Goal: Task Accomplishment & Management: Use online tool/utility

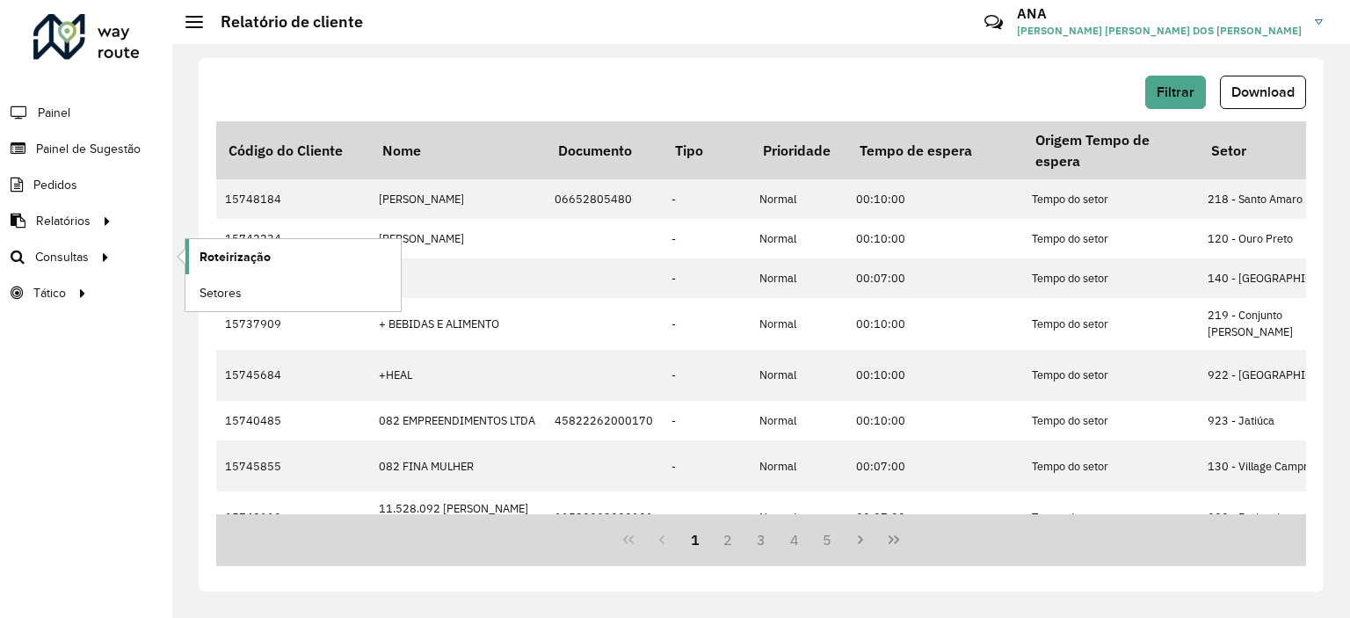
click at [212, 250] on span "Roteirização" at bounding box center [235, 257] width 71 height 18
click at [185, 253] on li "Roteirização" at bounding box center [293, 257] width 216 height 36
click at [193, 256] on link "Roteirização" at bounding box center [293, 256] width 215 height 35
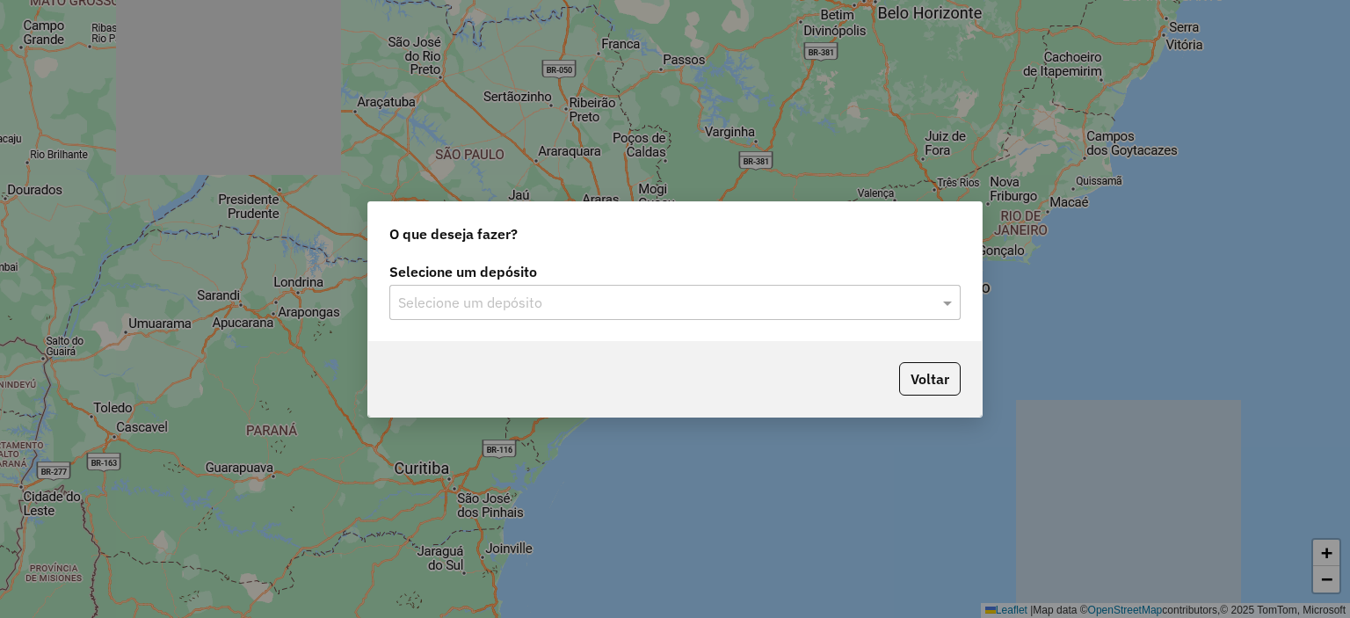
click at [769, 287] on div "Selecione um depósito" at bounding box center [674, 302] width 571 height 35
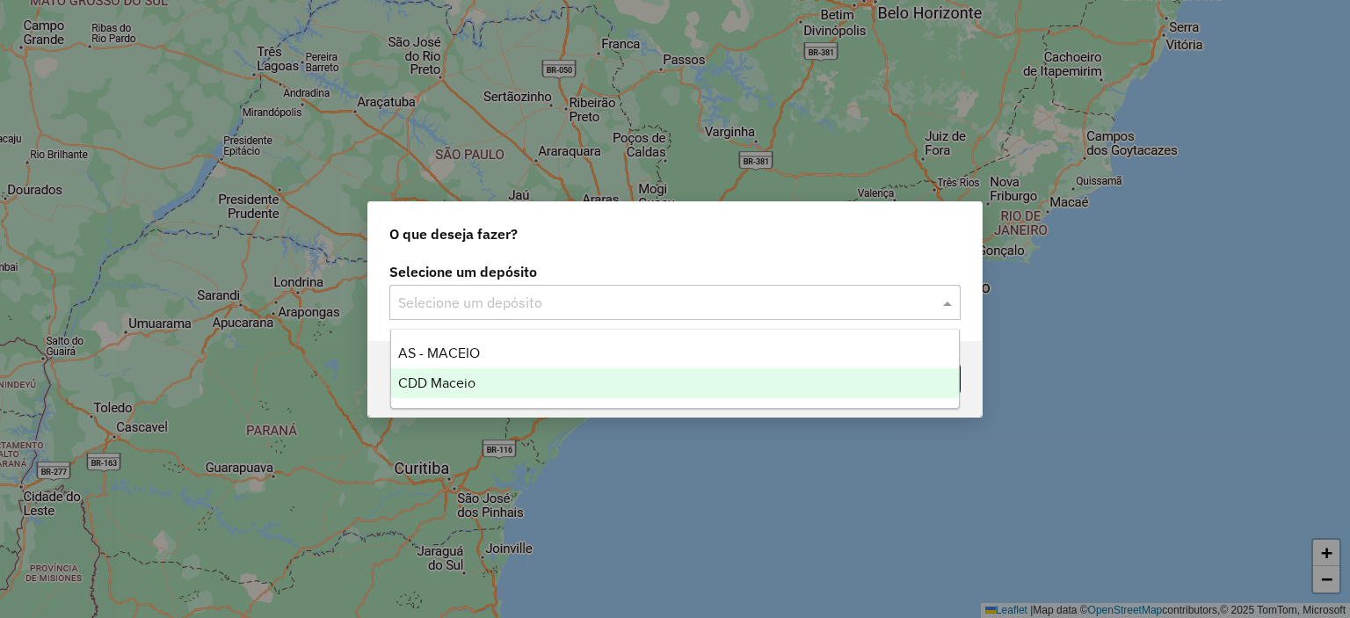
click at [506, 379] on div "CDD Maceio" at bounding box center [675, 383] width 569 height 30
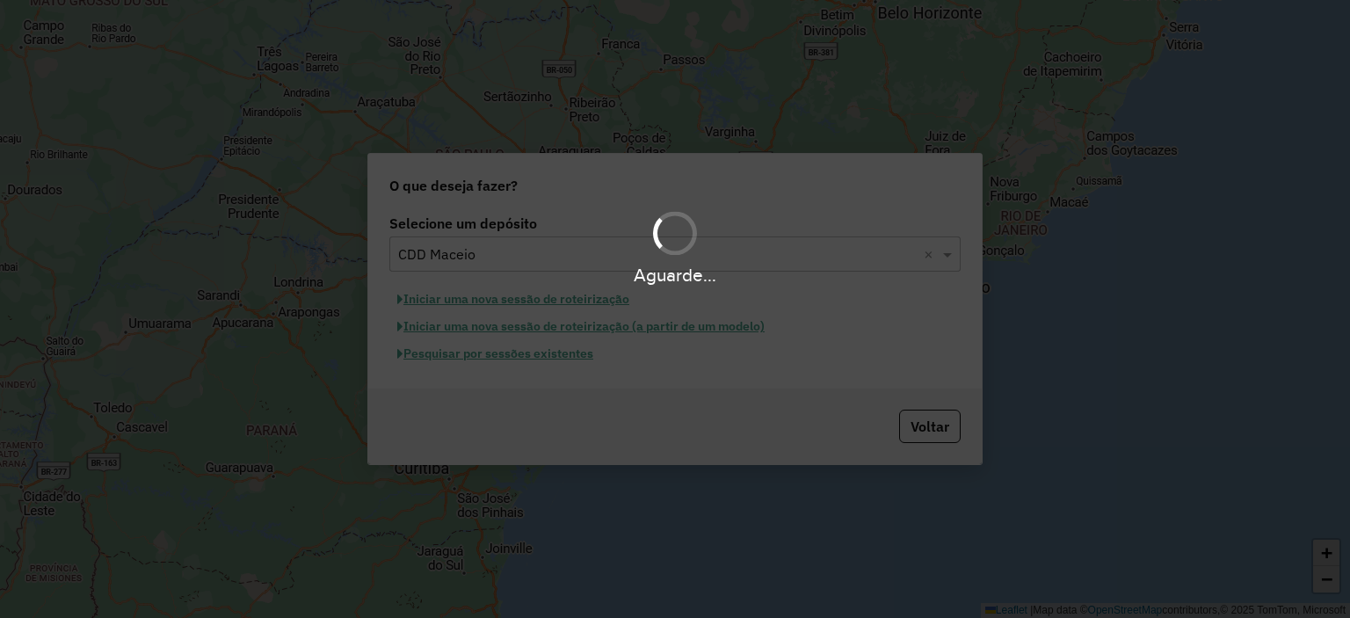
click at [583, 302] on div "Aguarde..." at bounding box center [675, 309] width 1350 height 618
click at [695, 263] on div "Aguarde..." at bounding box center [675, 275] width 1350 height 27
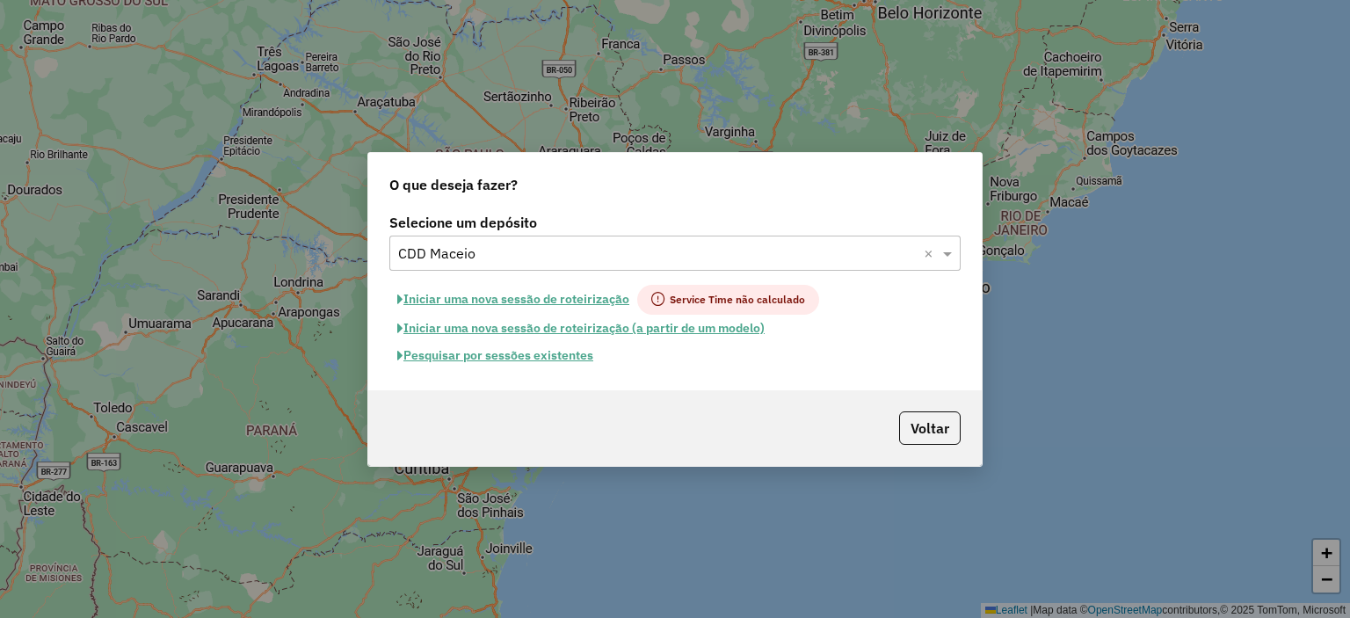
click at [586, 302] on button "Iniciar uma nova sessão de roteirização" at bounding box center [513, 300] width 248 height 30
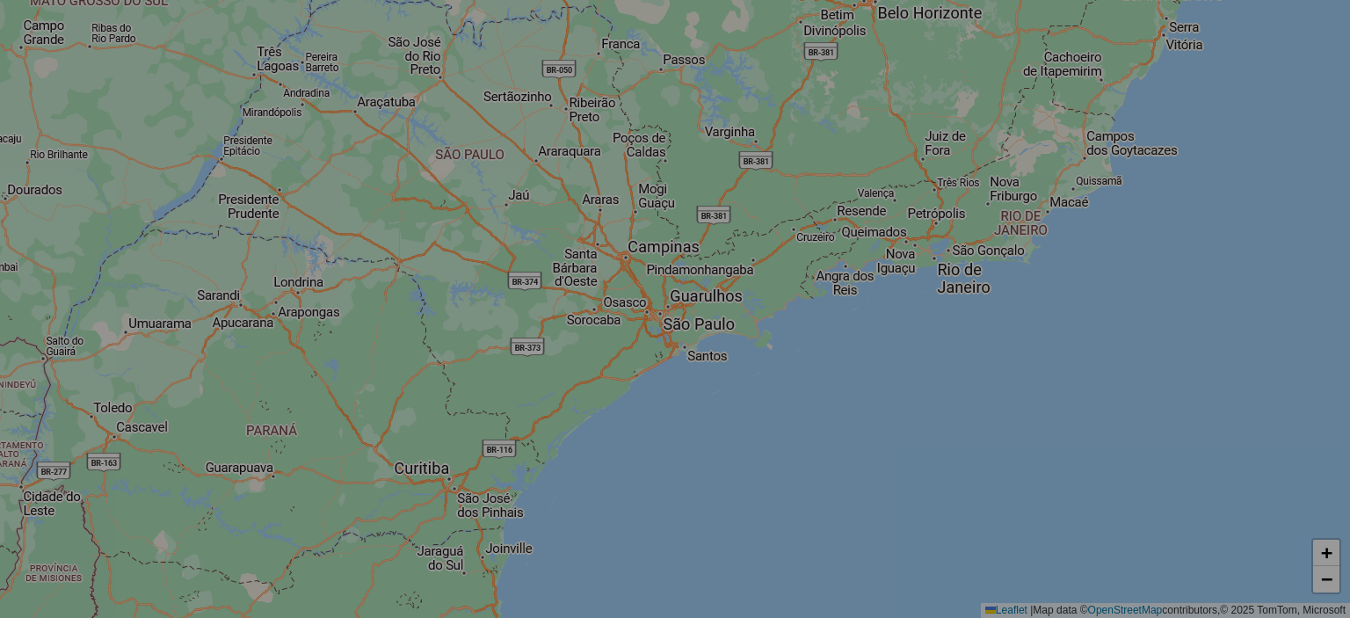
select select "*"
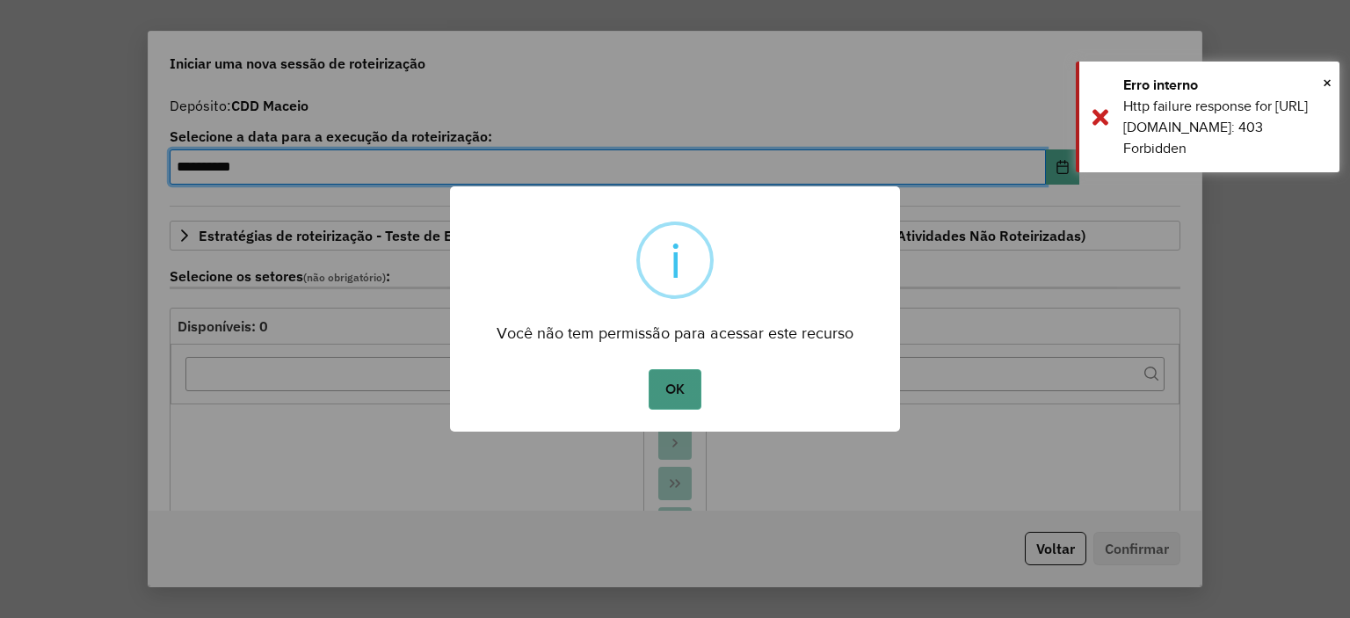
click at [689, 390] on button "OK" at bounding box center [675, 389] width 52 height 40
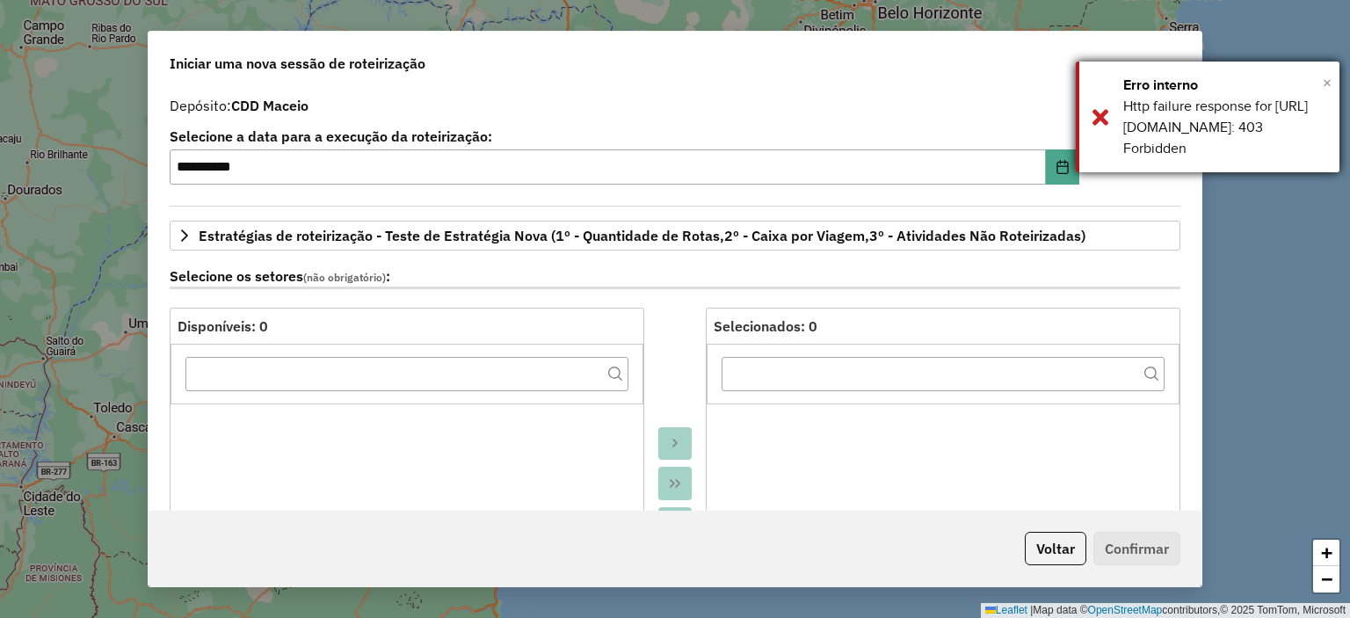
click at [1326, 82] on span "×" at bounding box center [1327, 82] width 9 height 19
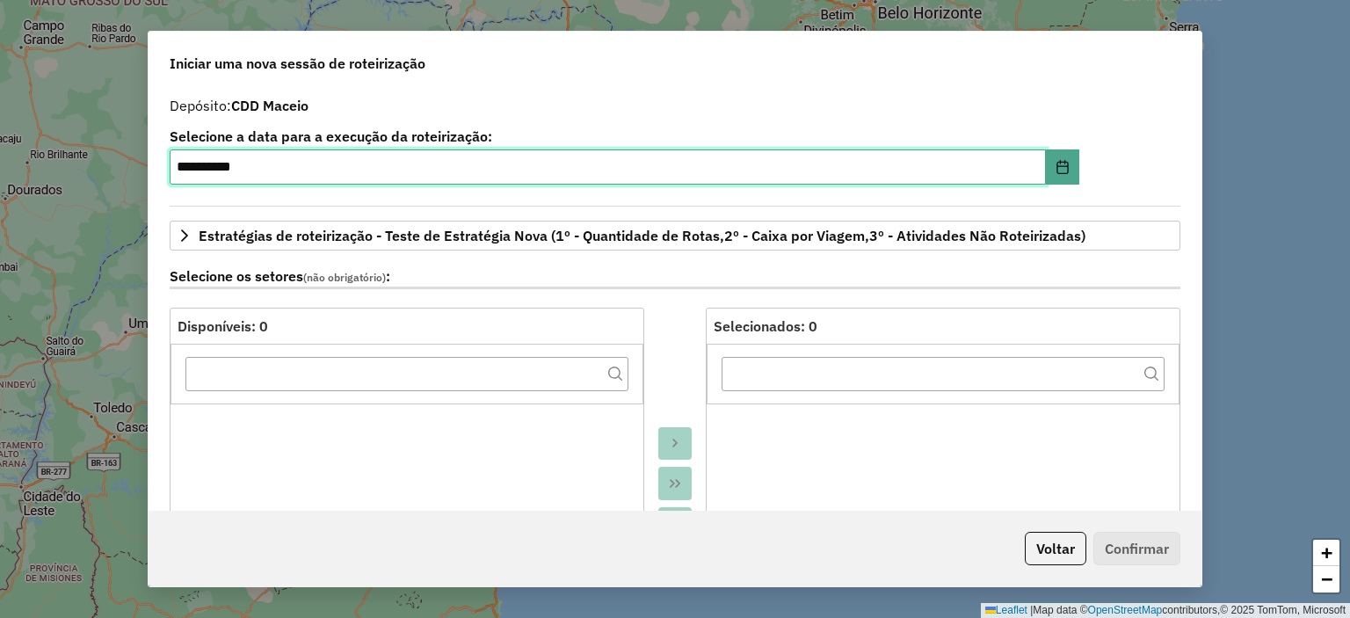
click at [390, 175] on input "**********" at bounding box center [608, 166] width 877 height 35
click at [1034, 162] on input "**********" at bounding box center [608, 166] width 877 height 35
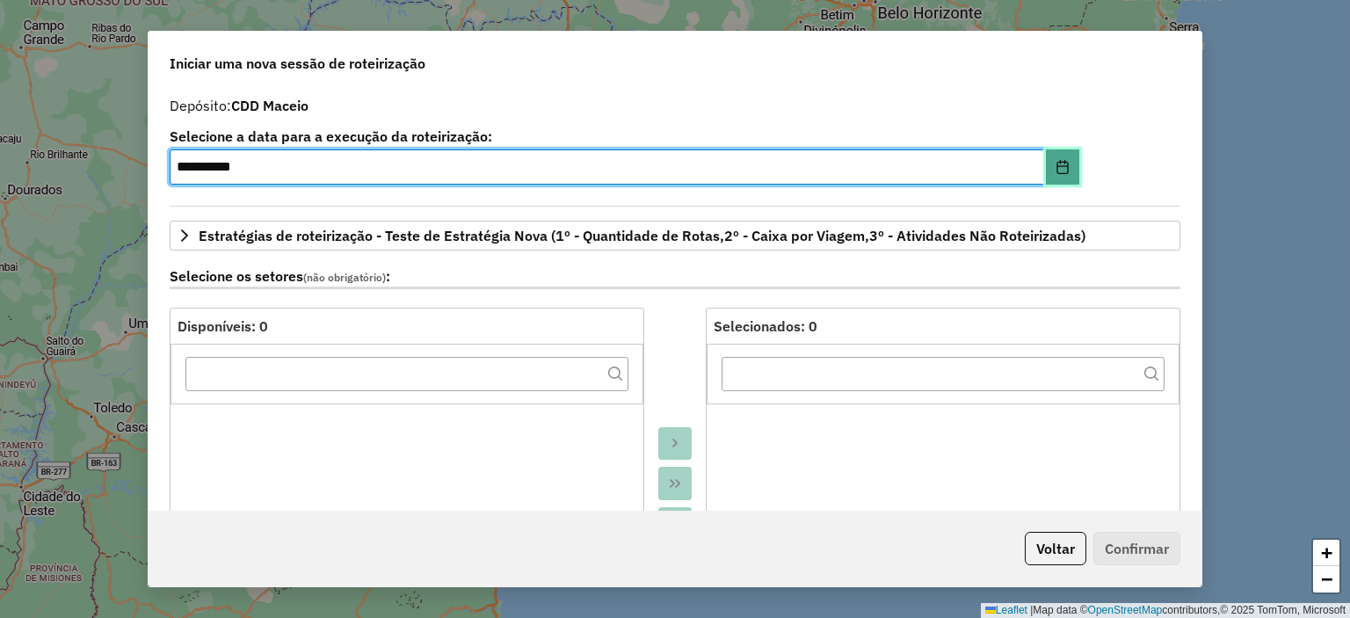
click at [1050, 170] on button "Choose Date" at bounding box center [1062, 166] width 33 height 35
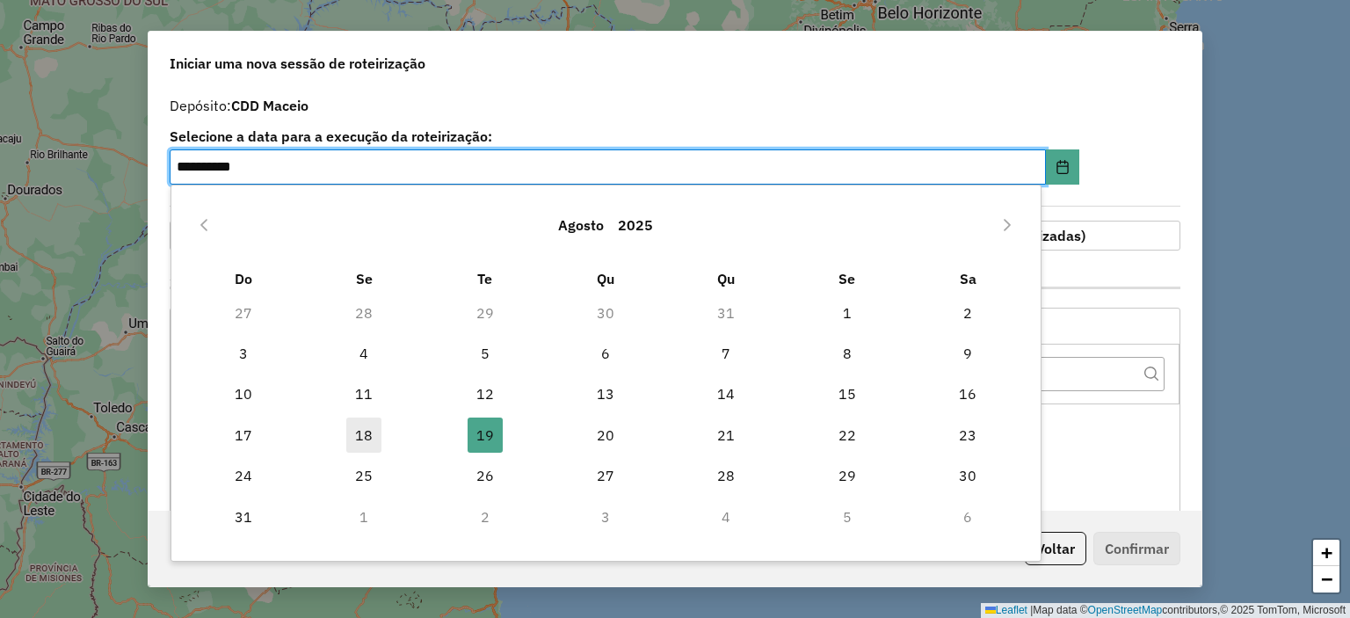
click at [364, 439] on span "18" at bounding box center [363, 435] width 35 height 35
type input "**********"
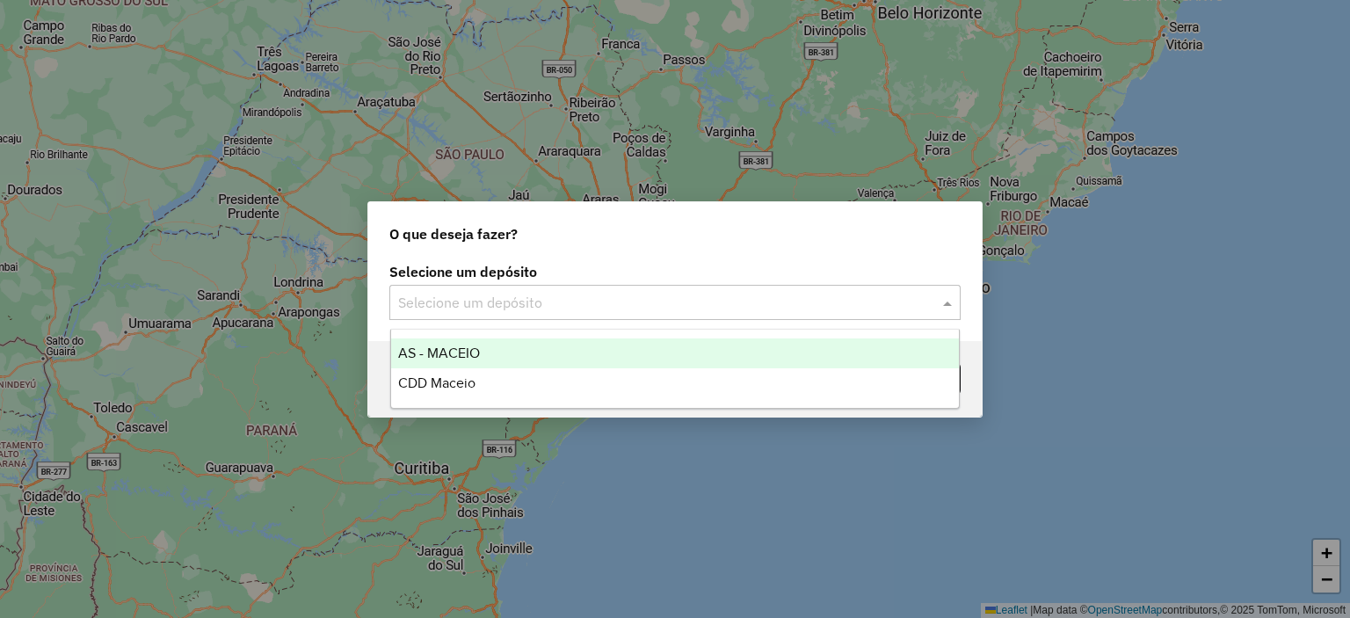
click at [738, 301] on input "text" at bounding box center [657, 303] width 519 height 21
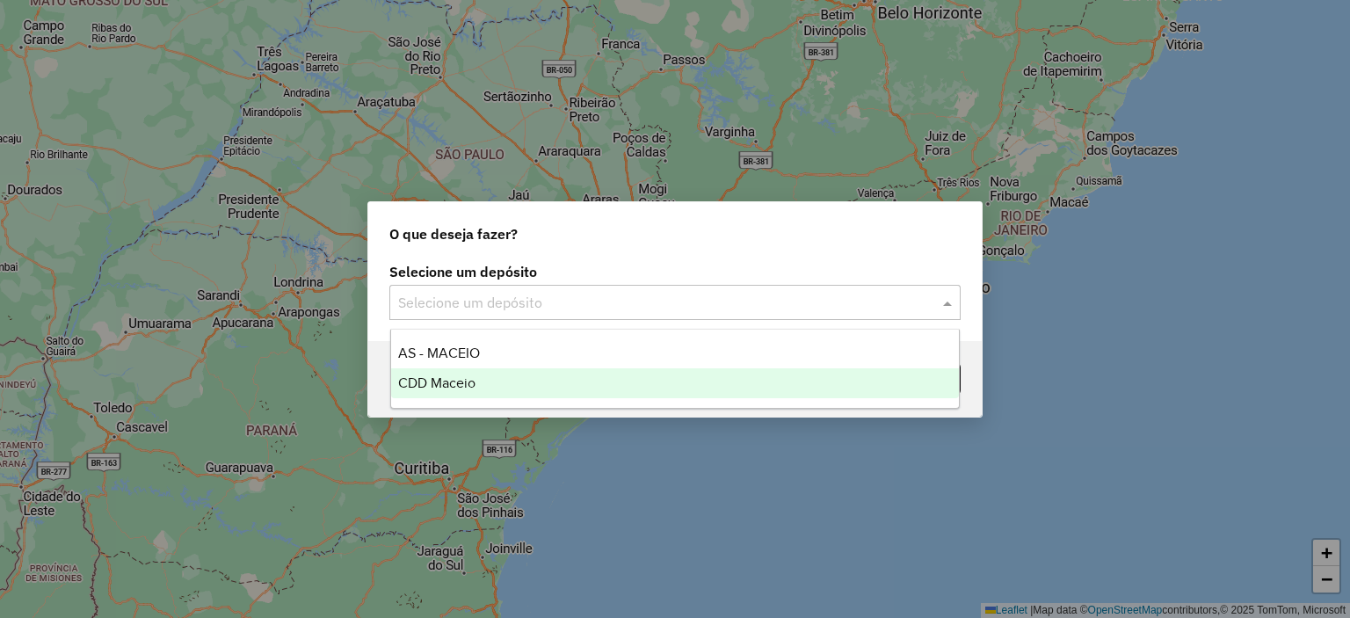
click at [485, 384] on div "CDD Maceio" at bounding box center [675, 383] width 569 height 30
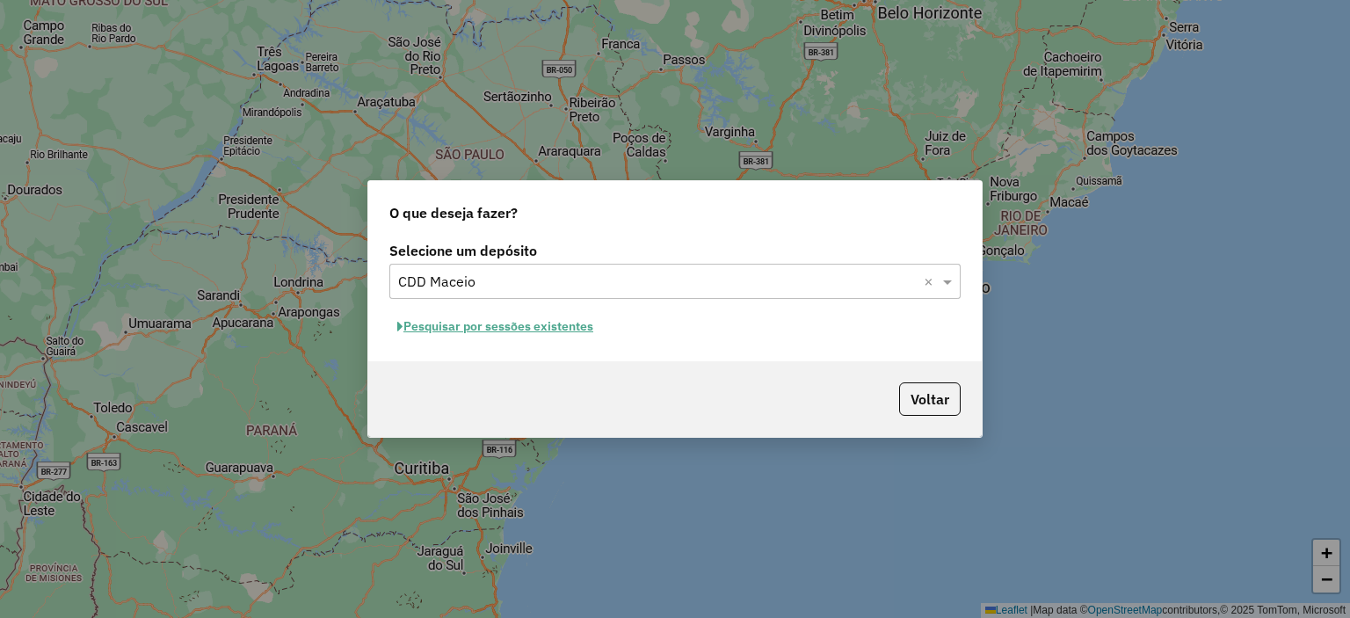
click at [531, 327] on button "Pesquisar por sessões existentes" at bounding box center [495, 326] width 212 height 27
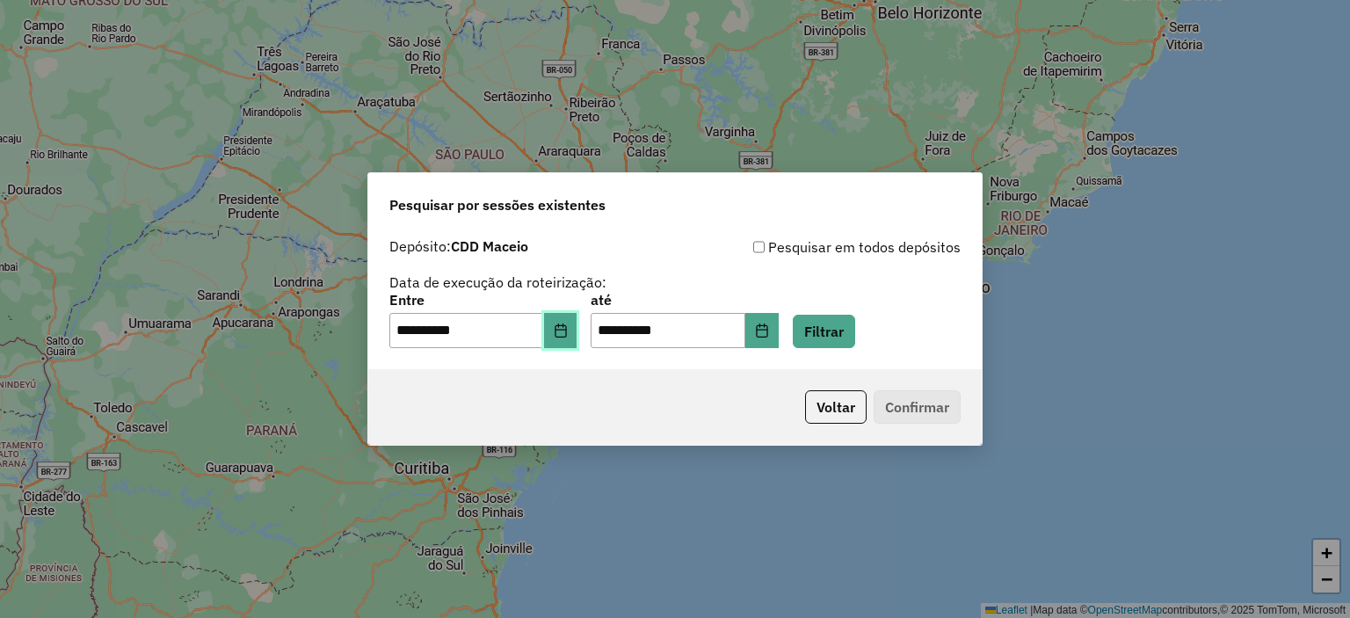
click at [566, 326] on icon "Choose Date" at bounding box center [560, 331] width 11 height 14
click at [855, 326] on button "Filtrar" at bounding box center [824, 331] width 62 height 33
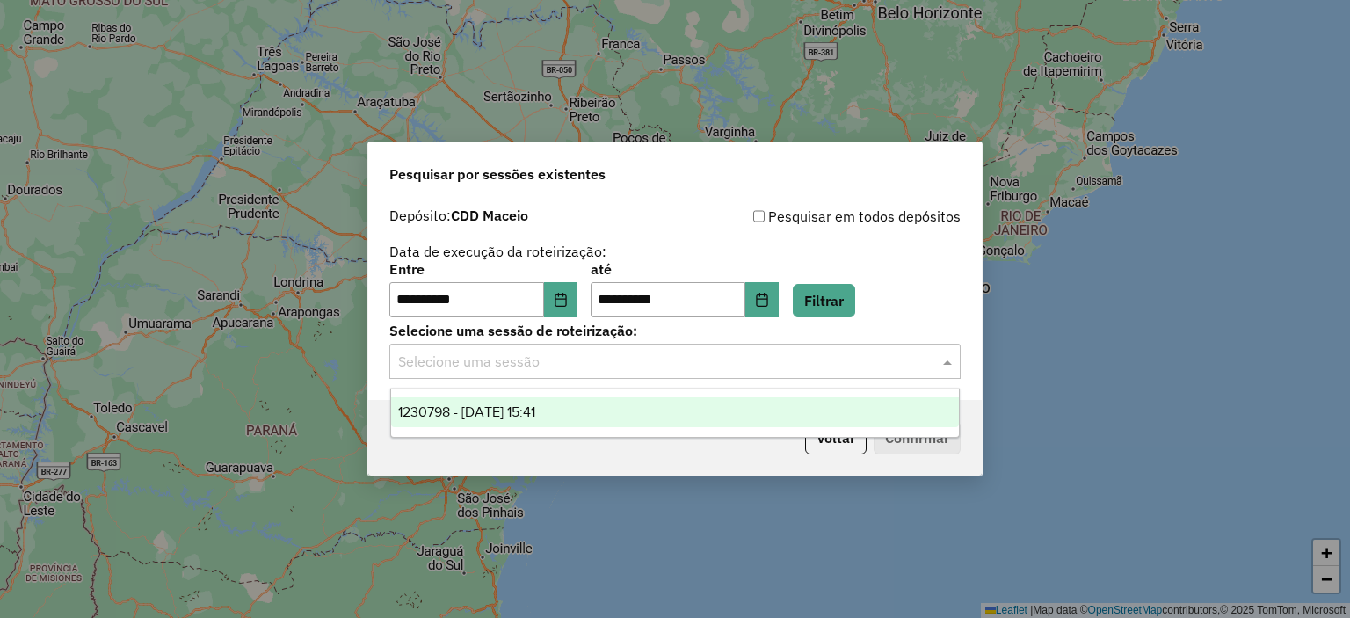
click at [519, 368] on input "text" at bounding box center [657, 362] width 519 height 21
click at [519, 414] on span "1230798 - [DATE] 15:41" at bounding box center [466, 411] width 137 height 15
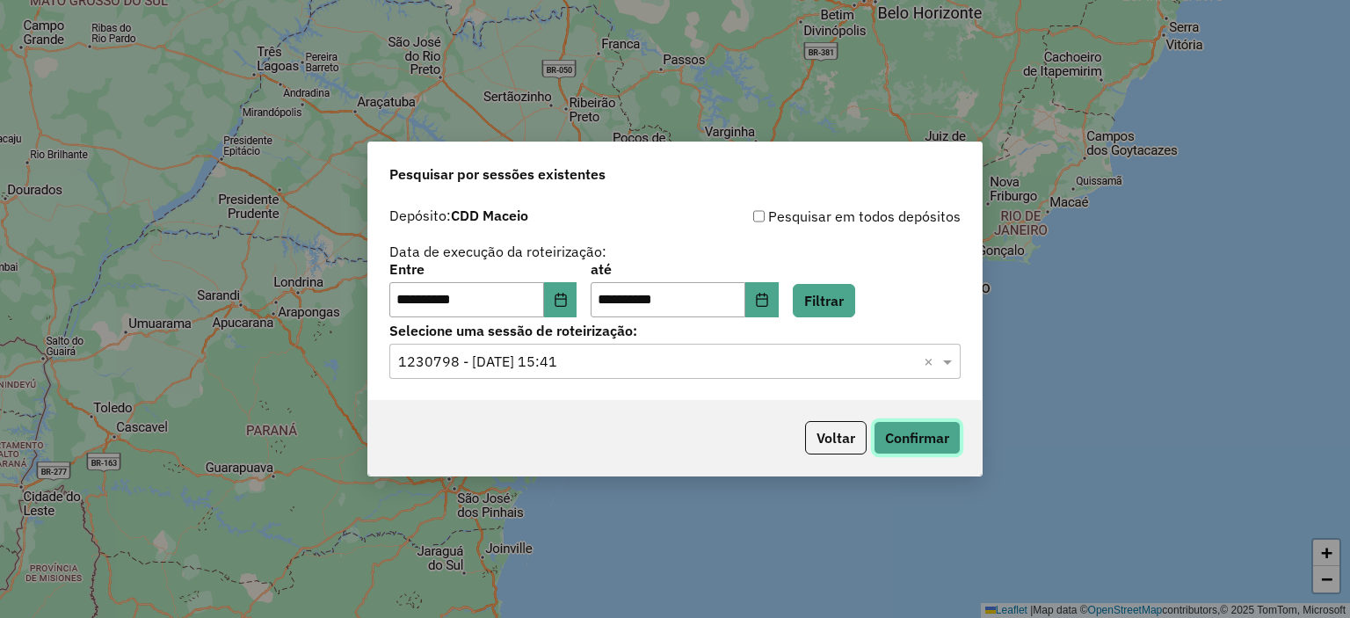
click at [920, 439] on button "Confirmar" at bounding box center [917, 437] width 87 height 33
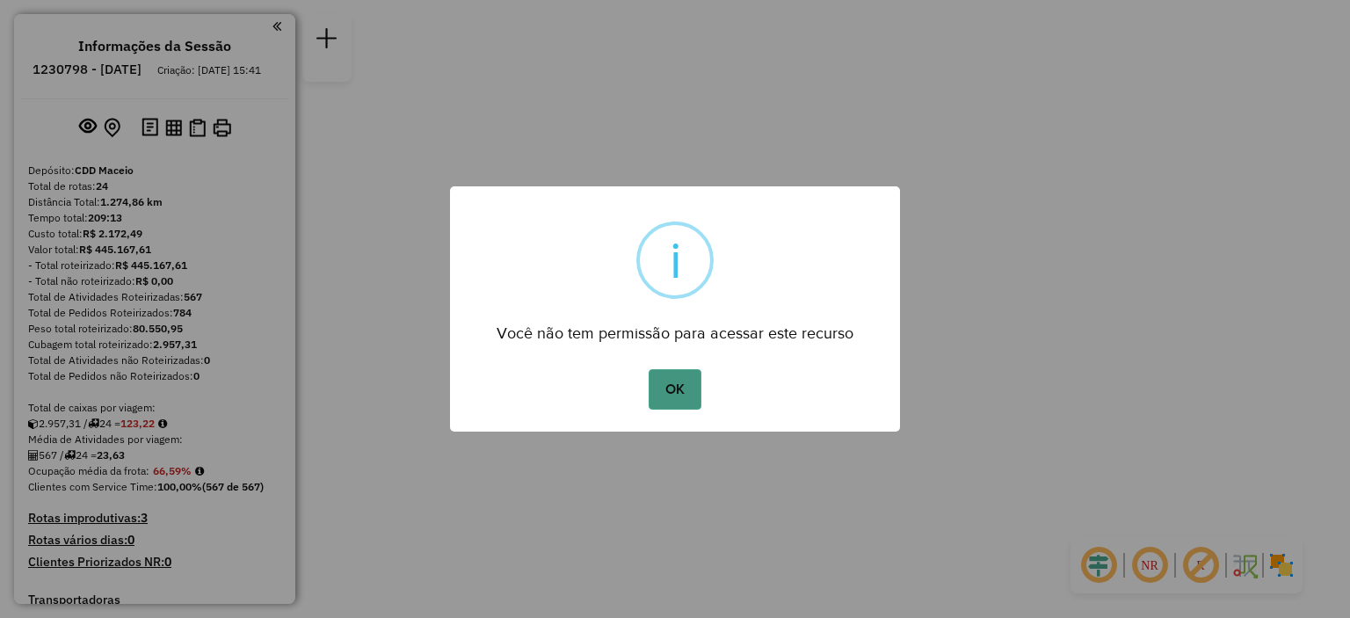
drag, startPoint x: 0, startPoint y: 0, endPoint x: 700, endPoint y: 372, distance: 792.5
click at [700, 372] on button "OK" at bounding box center [675, 389] width 52 height 40
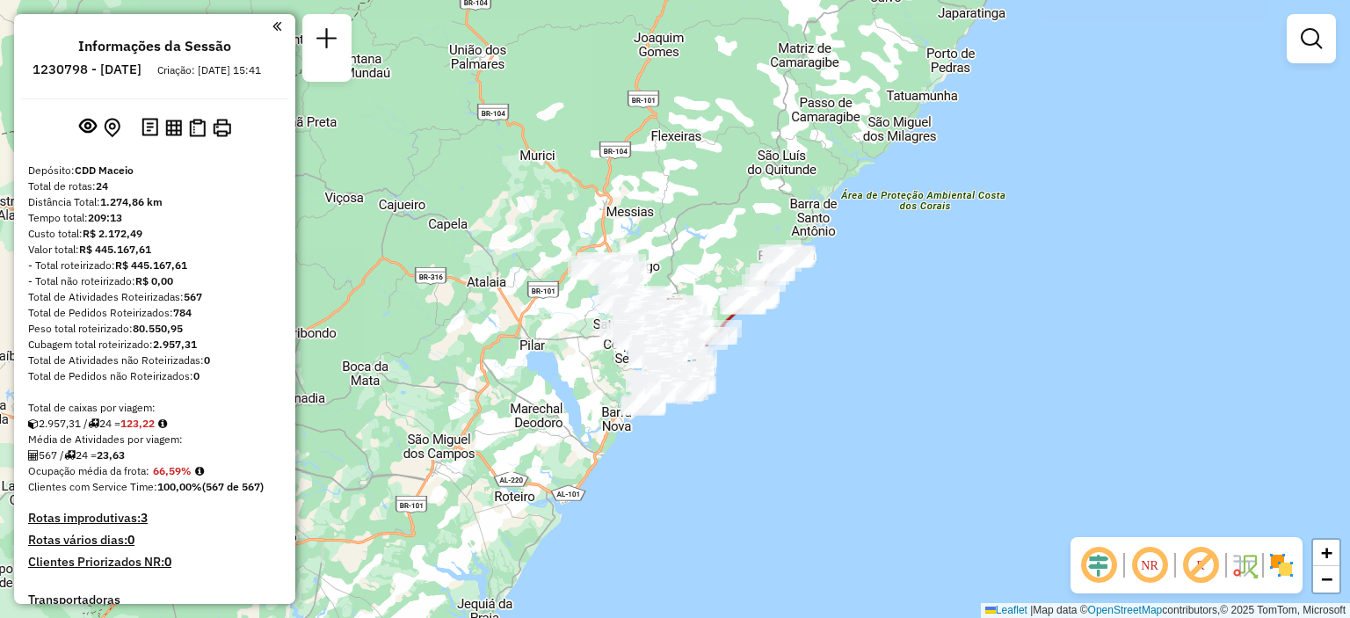
drag, startPoint x: 1349, startPoint y: 5, endPoint x: 981, endPoint y: 399, distance: 539.3
click at [981, 400] on div "Janela de atendimento Grade de atendimento Capacidade Transportadoras Veículos …" at bounding box center [675, 309] width 1350 height 618
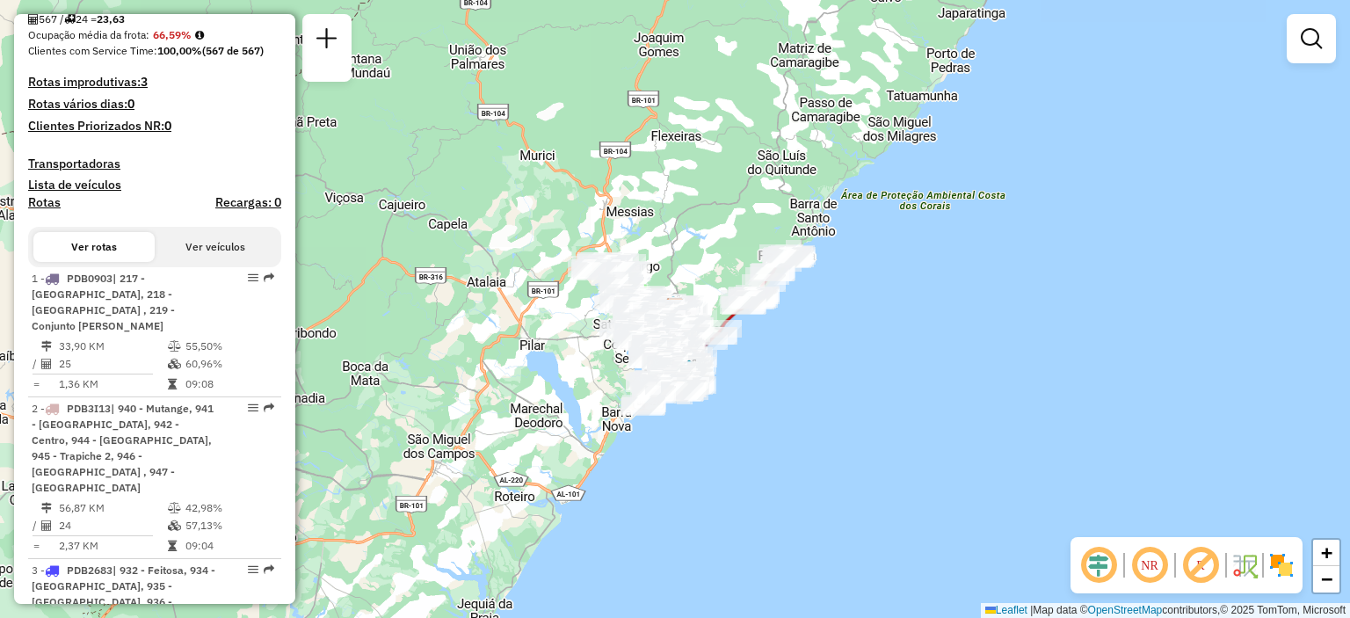
scroll to position [2553, 0]
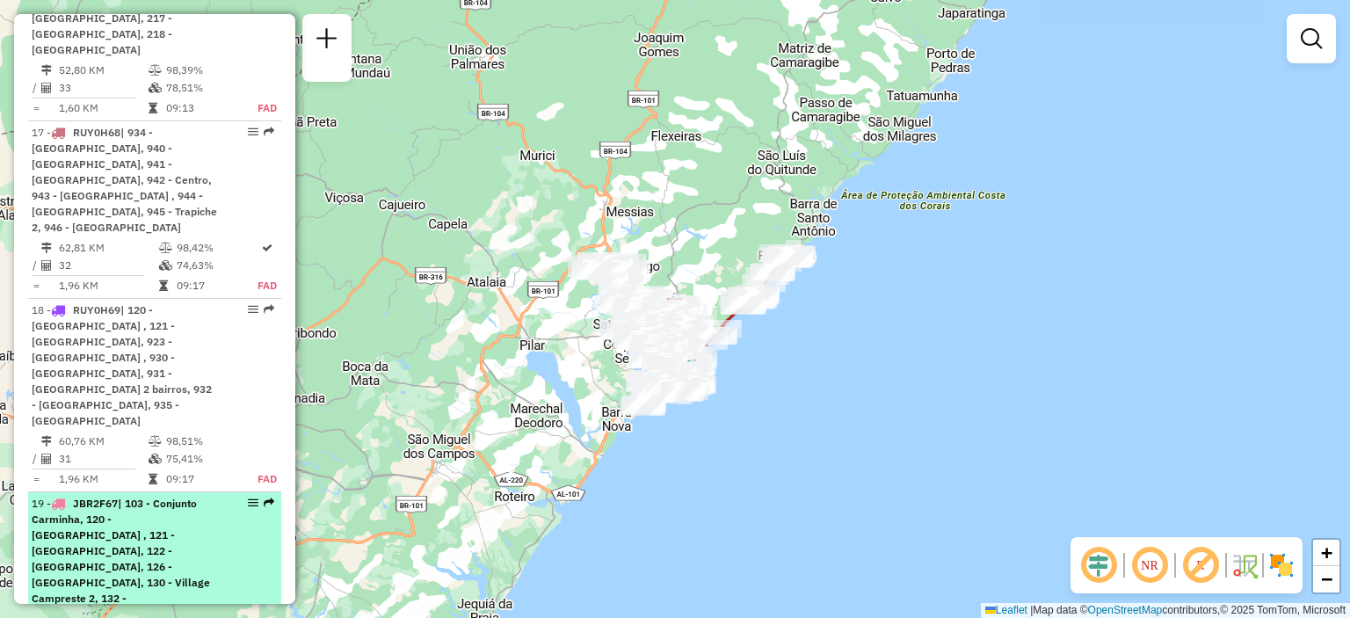
select select "**********"
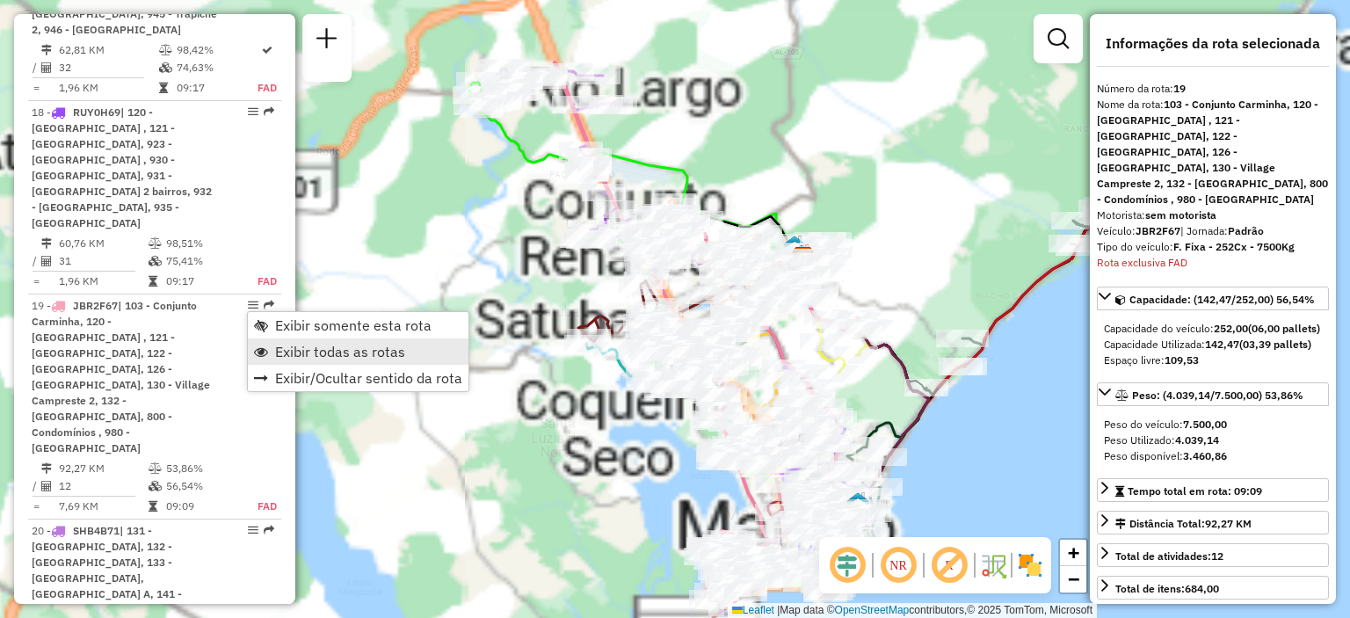
scroll to position [2838, 0]
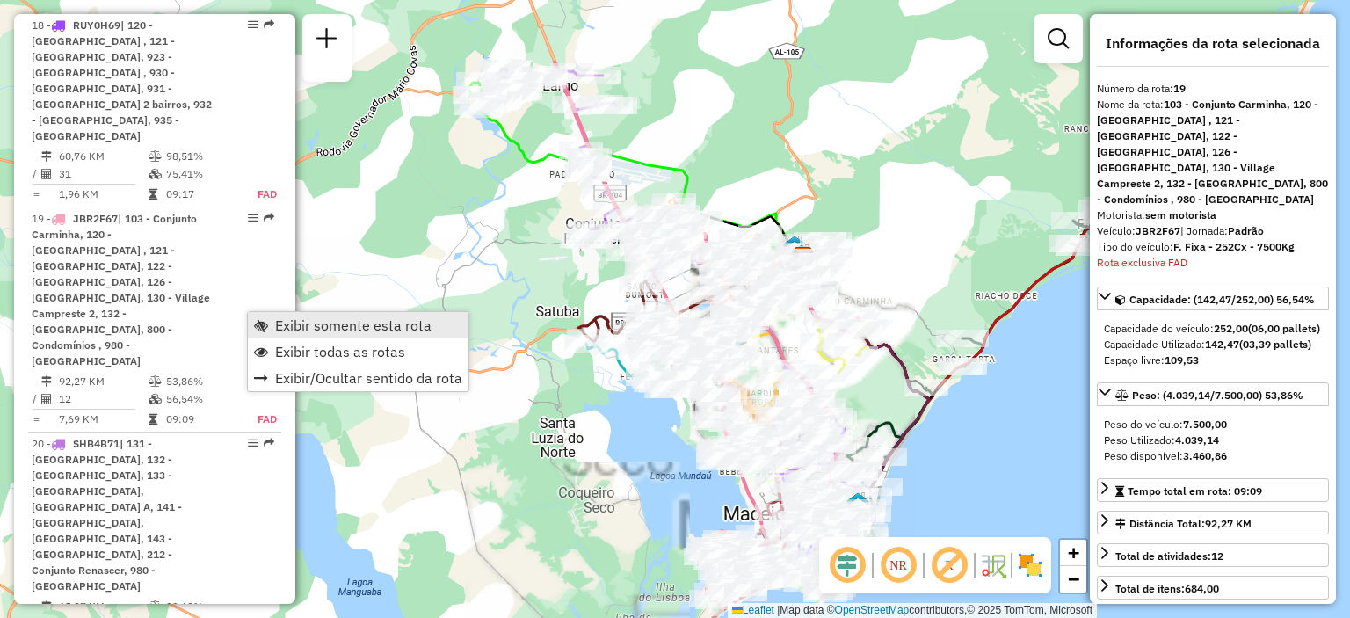
click at [300, 326] on span "Exibir somente esta rota" at bounding box center [353, 325] width 156 height 14
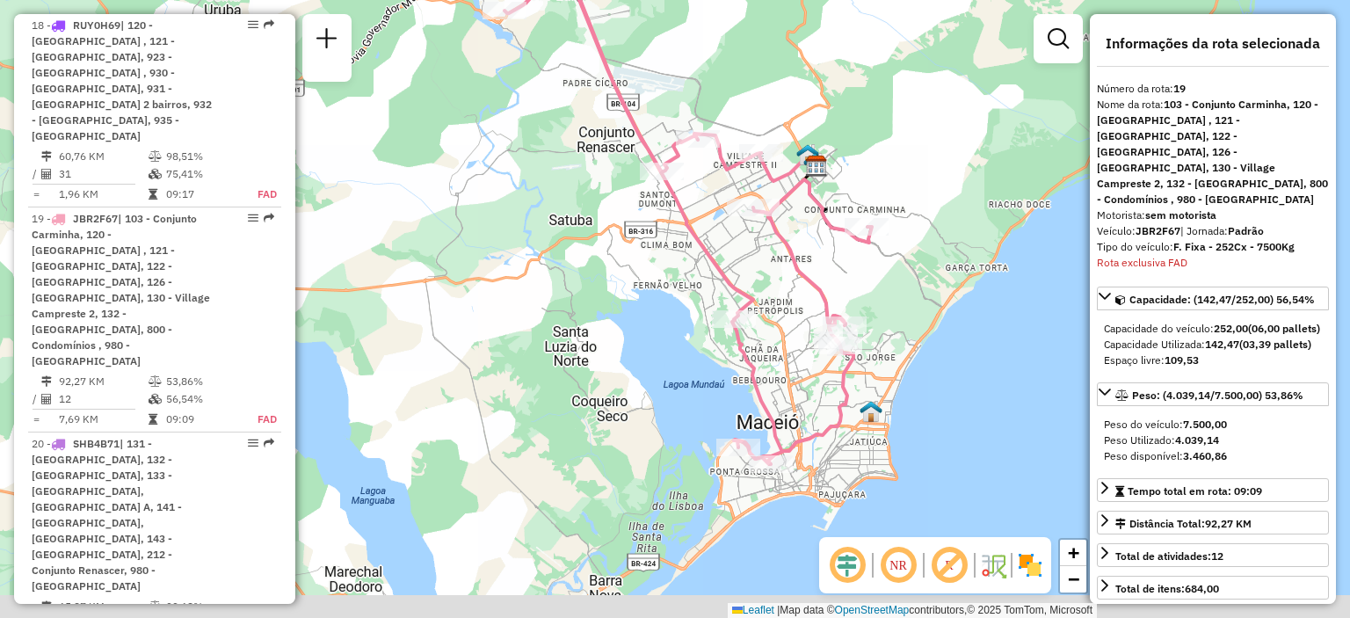
drag, startPoint x: 924, startPoint y: 428, endPoint x: 936, endPoint y: 337, distance: 92.3
click at [936, 337] on div "Janela de atendimento Grade de atendimento Capacidade Transportadoras Veículos …" at bounding box center [675, 309] width 1350 height 618
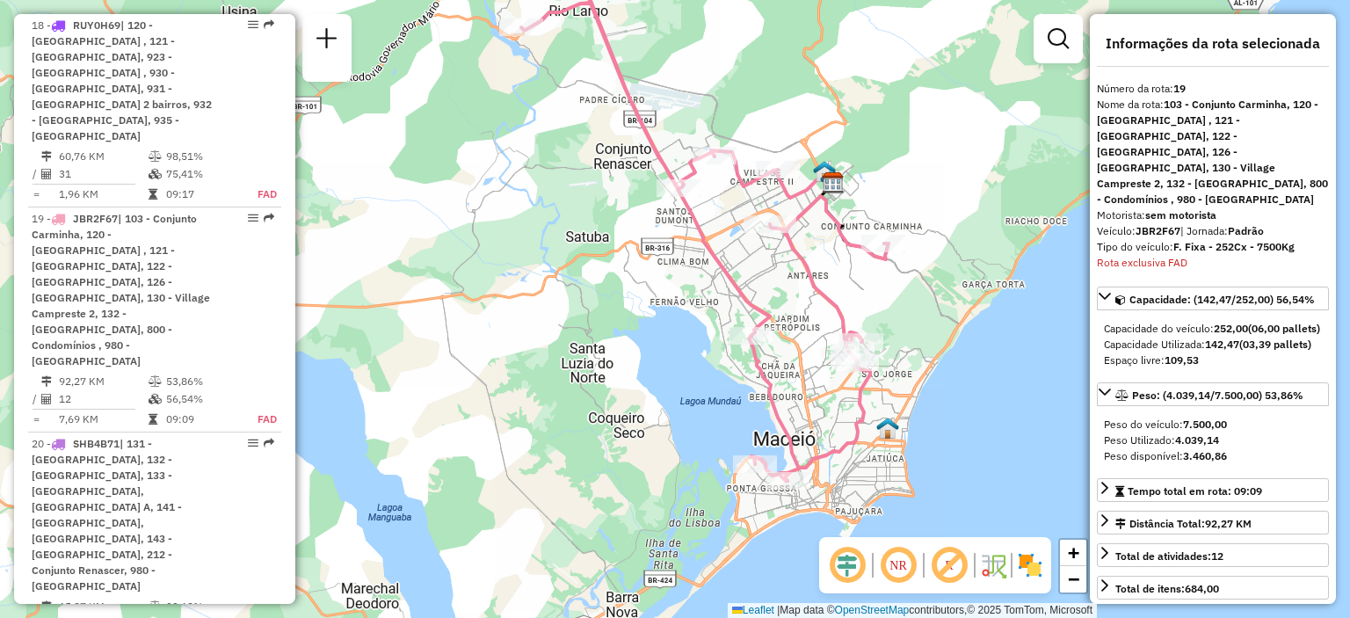
drag, startPoint x: 523, startPoint y: 123, endPoint x: 537, endPoint y: 127, distance: 14.5
click at [546, 149] on div "Janela de atendimento Grade de atendimento Capacidade Transportadoras Veículos …" at bounding box center [675, 309] width 1350 height 618
